Goal: Check status: Check status

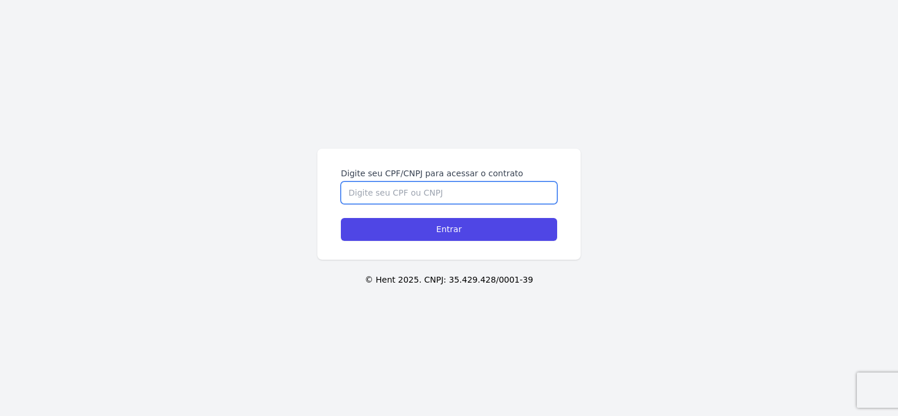
click at [476, 190] on input "Digite seu CPF/CNPJ para acessar o contrato" at bounding box center [449, 193] width 216 height 22
type input "10242256406"
click at [484, 249] on div "Digite seu CPF/CNPJ para acessar o contrato 10242256406 Entrar" at bounding box center [448, 204] width 263 height 111
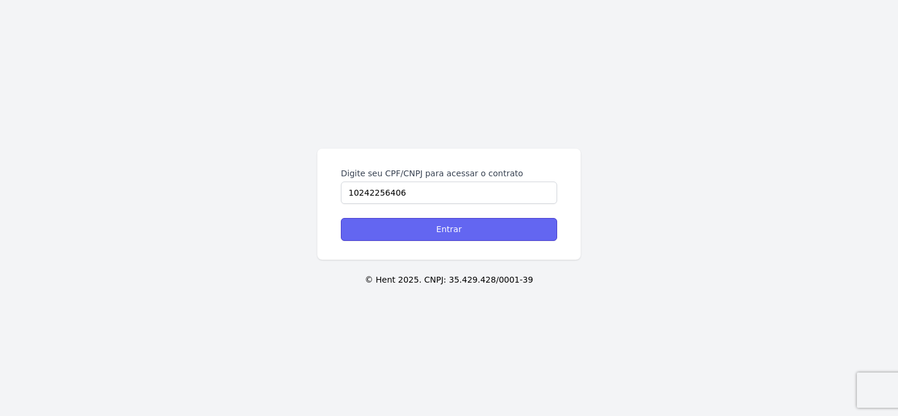
click at [479, 230] on input "Entrar" at bounding box center [449, 229] width 216 height 23
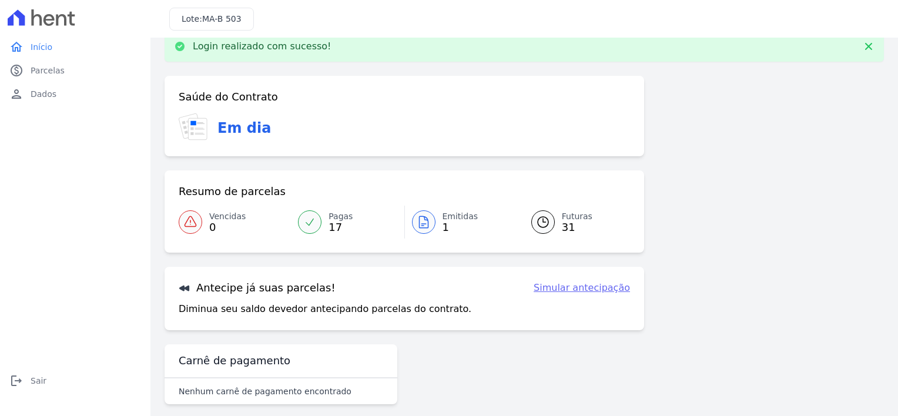
scroll to position [32, 0]
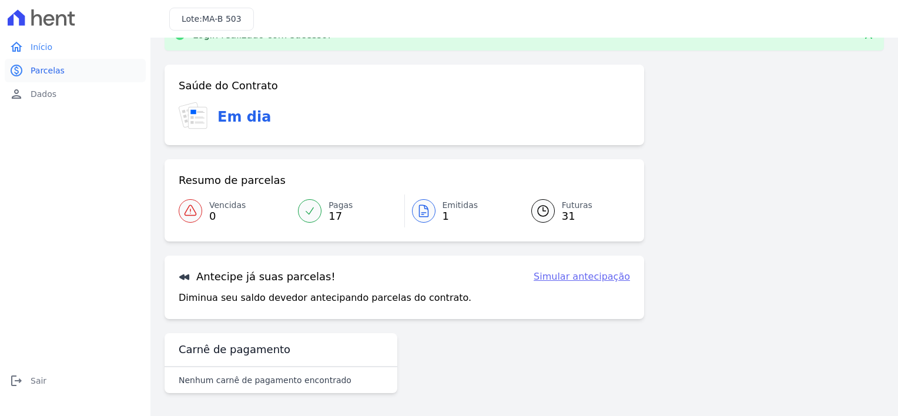
click at [46, 71] on span "Parcelas" at bounding box center [48, 71] width 34 height 12
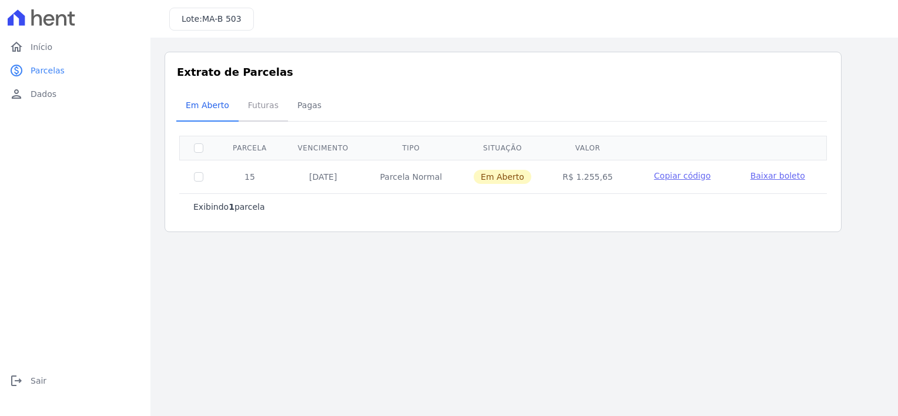
click at [259, 105] on span "Futuras" at bounding box center [263, 105] width 45 height 24
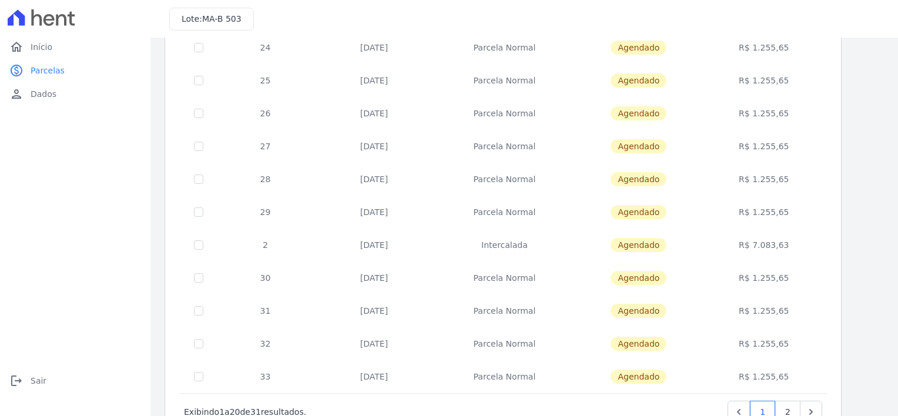
scroll to position [469, 0]
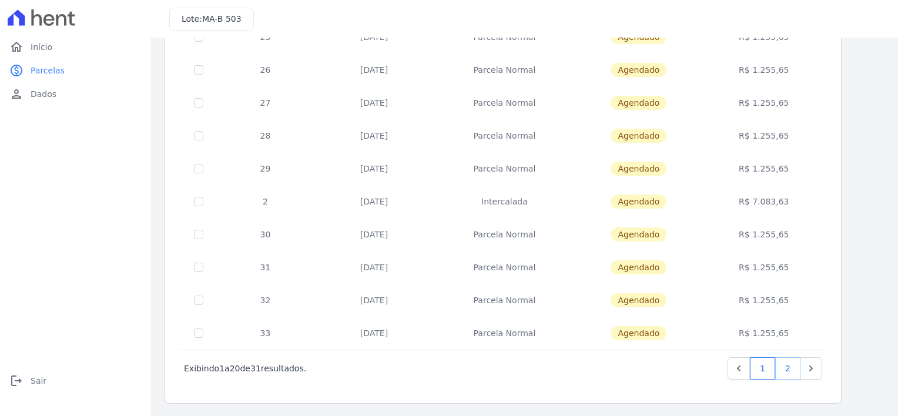
click at [786, 373] on link "2" at bounding box center [787, 368] width 25 height 22
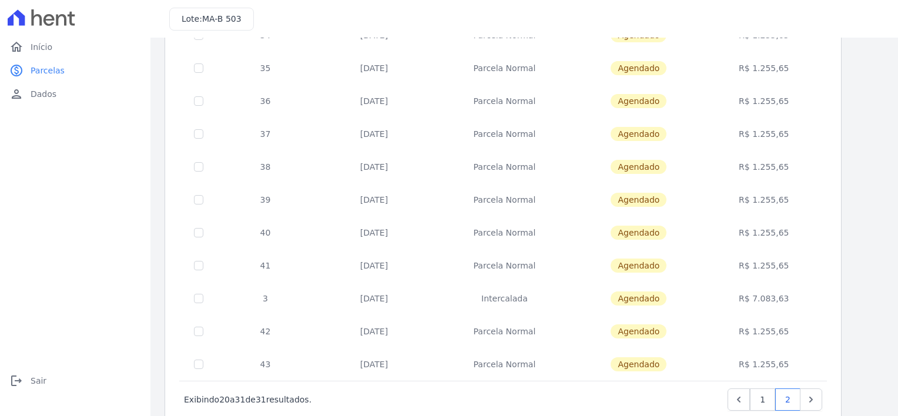
scroll to position [173, 0]
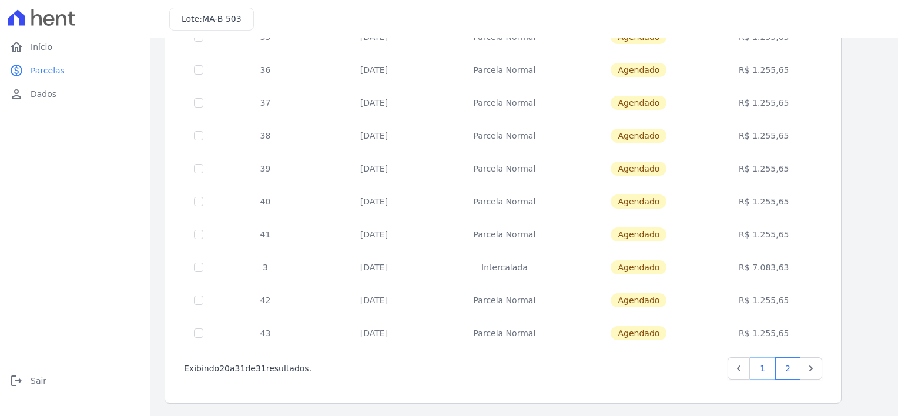
click at [771, 367] on link "1" at bounding box center [762, 368] width 25 height 22
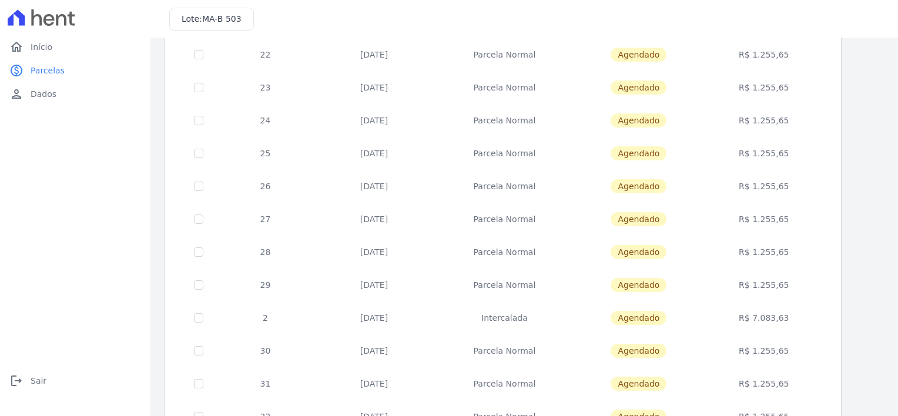
scroll to position [469, 0]
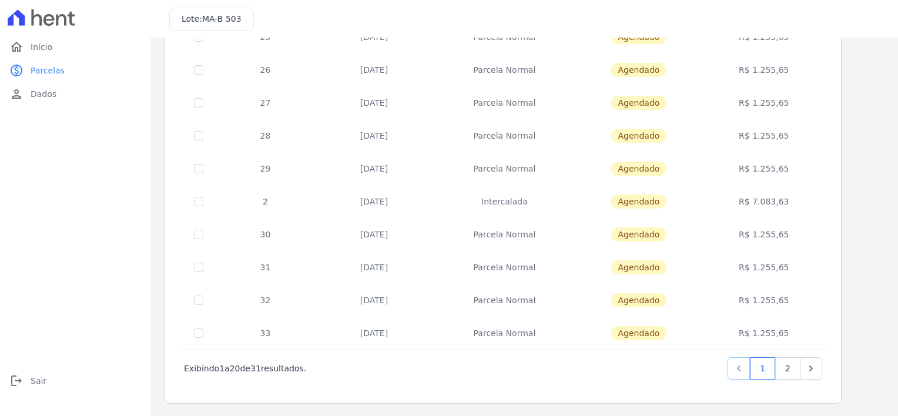
click at [745, 370] on icon "Previous" at bounding box center [739, 369] width 12 height 12
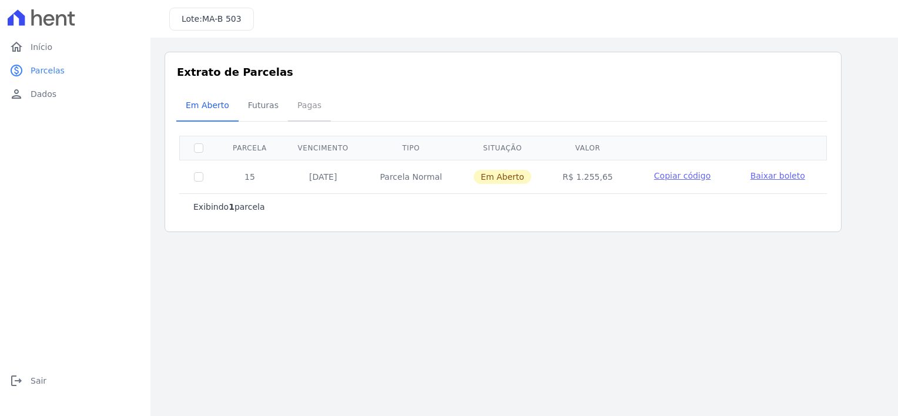
click at [297, 106] on span "Pagas" at bounding box center [309, 105] width 38 height 24
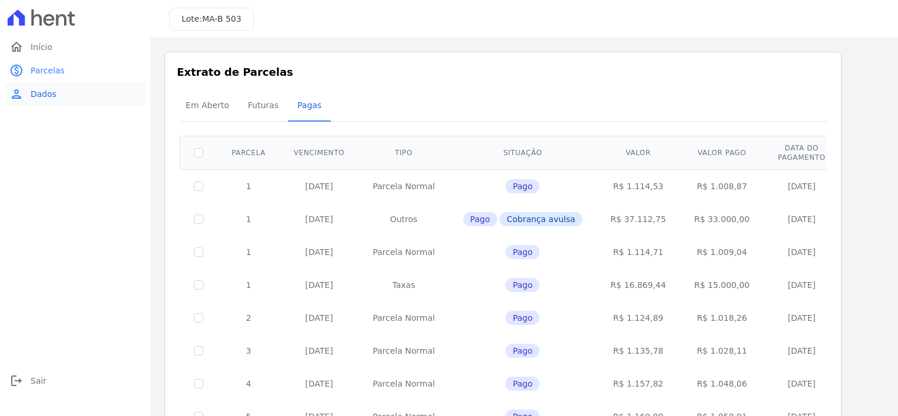
click at [45, 91] on span "Dados" at bounding box center [44, 94] width 26 height 12
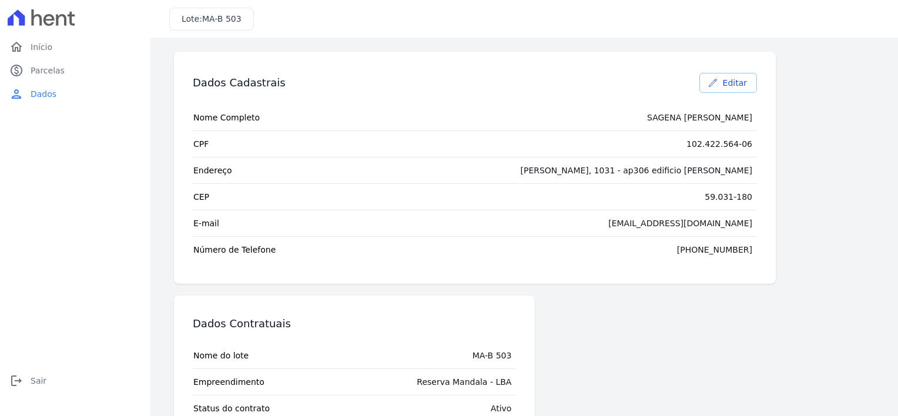
click at [716, 73] on link "Editar" at bounding box center [729, 83] width 58 height 20
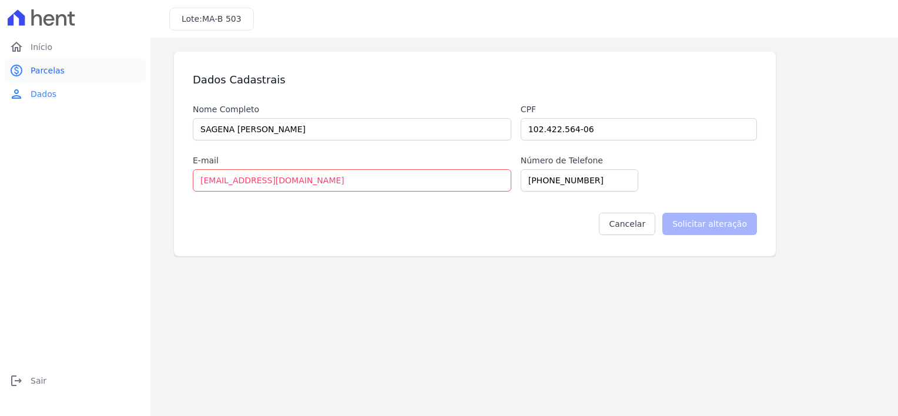
click at [66, 61] on link "paid Parcelas" at bounding box center [75, 71] width 141 height 24
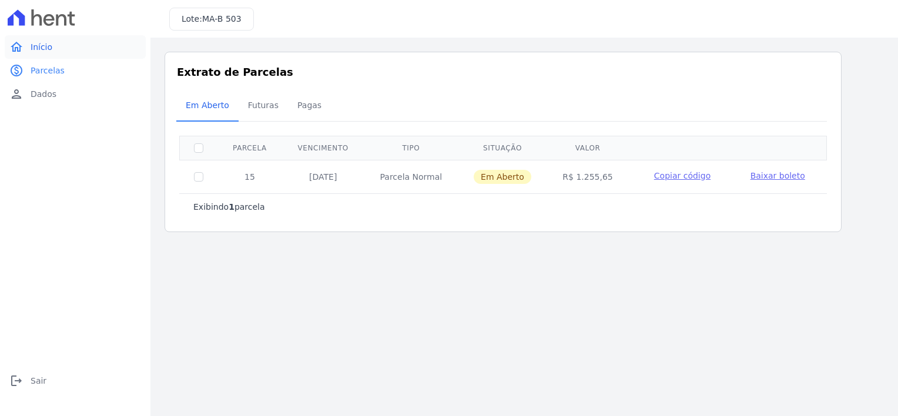
click at [48, 52] on span "Início" at bounding box center [42, 47] width 22 height 12
